Goal: Transaction & Acquisition: Purchase product/service

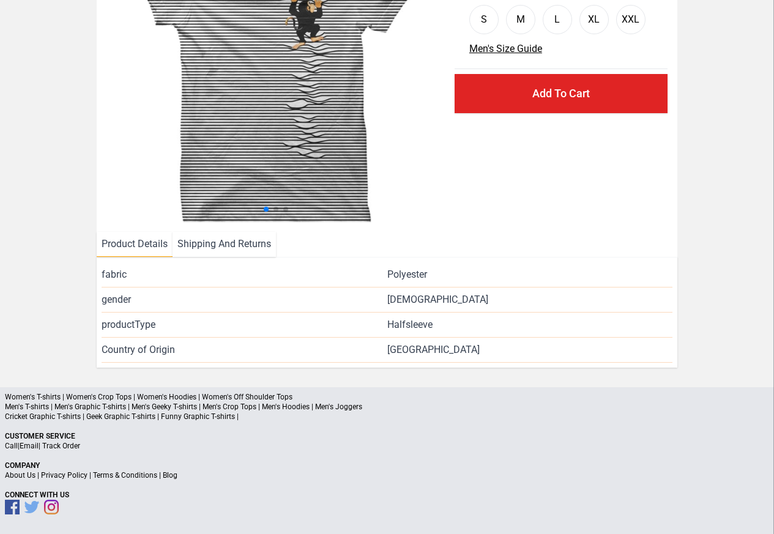
scroll to position [148, 0]
